Goal: Find specific page/section: Find specific page/section

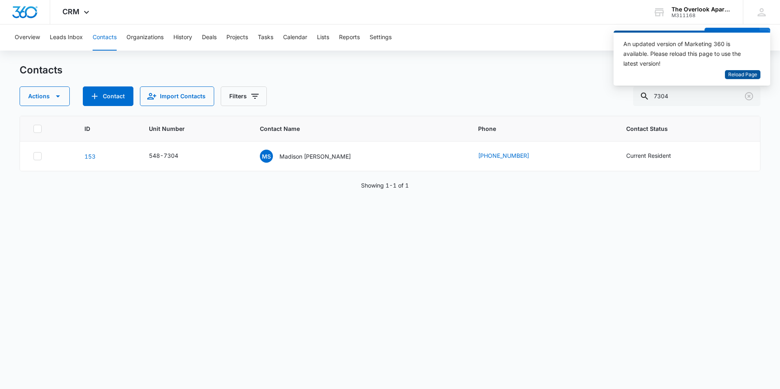
click at [743, 73] on span "Reload Page" at bounding box center [742, 75] width 29 height 8
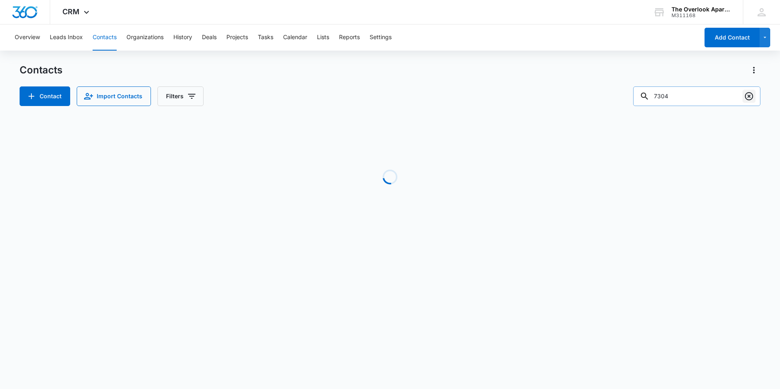
click at [745, 98] on icon "Clear" at bounding box center [749, 96] width 10 height 10
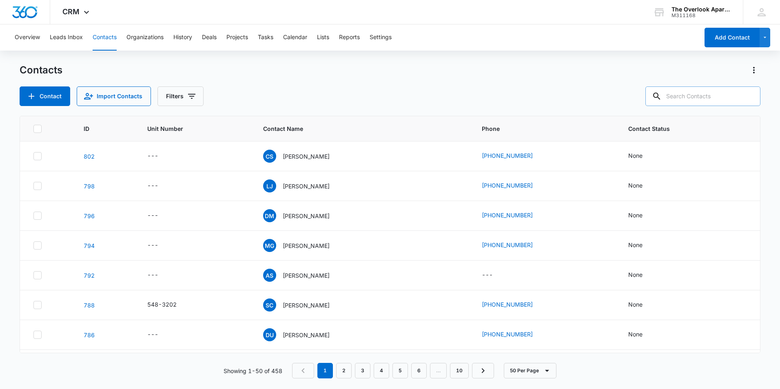
click at [102, 39] on button "Contacts" at bounding box center [105, 37] width 24 height 26
click at [25, 38] on button "Overview" at bounding box center [27, 37] width 25 height 26
